Goal: Obtain resource: Obtain resource

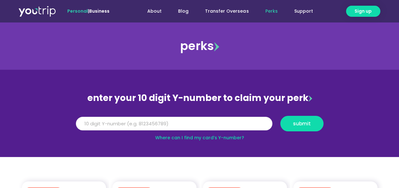
click at [184, 122] on input "Y Number" at bounding box center [174, 124] width 196 height 14
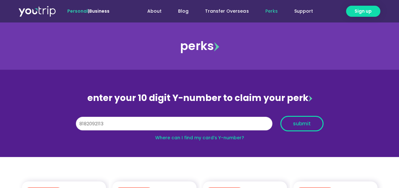
type input "8182092113"
click at [294, 124] on span "submit" at bounding box center [302, 123] width 18 height 5
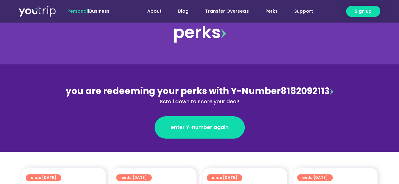
scroll to position [32, 0]
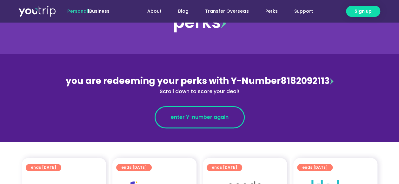
click at [214, 118] on span "enter Y-number again" at bounding box center [200, 117] width 58 height 8
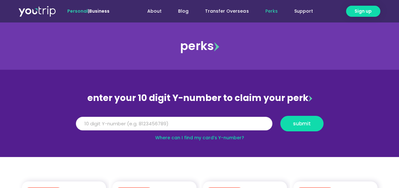
click at [195, 127] on input "Y Number" at bounding box center [174, 124] width 196 height 14
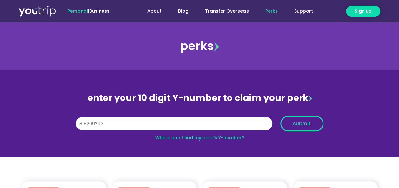
type input "8182092113"
click at [307, 121] on span "submit" at bounding box center [302, 123] width 18 height 5
